Goal: Transaction & Acquisition: Purchase product/service

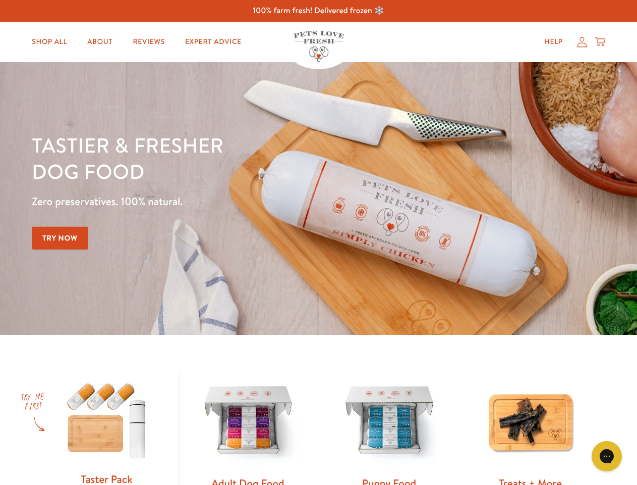
click at [318, 242] on div "Tastier & fresher dog food Zero preservatives. 100% natural. Try Now" at bounding box center [223, 198] width 383 height 133
click at [607, 456] on icon "Gorgias live chat" at bounding box center [607, 456] width 10 height 10
